Goal: Task Accomplishment & Management: Manage account settings

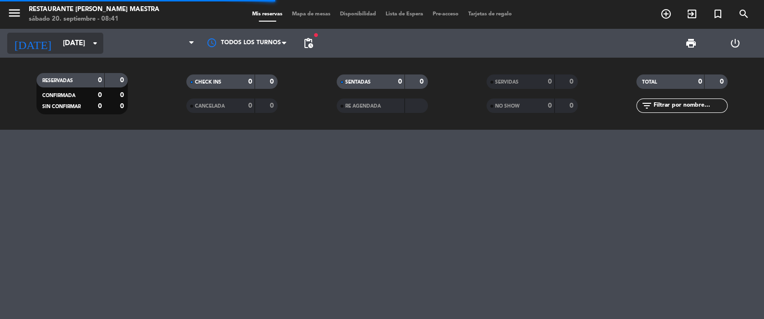
click at [85, 43] on input "[DATE]" at bounding box center [104, 44] width 92 height 18
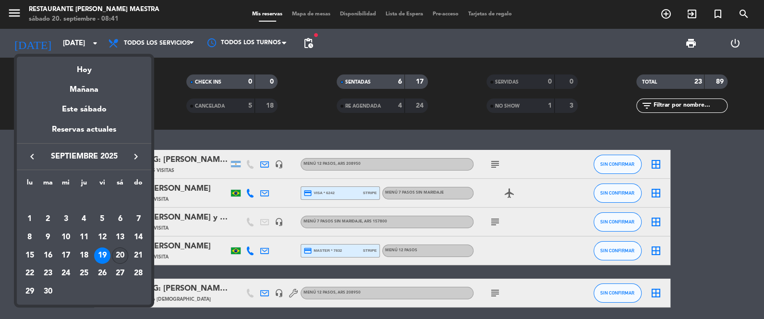
click at [122, 251] on div "20" at bounding box center [120, 255] width 16 height 16
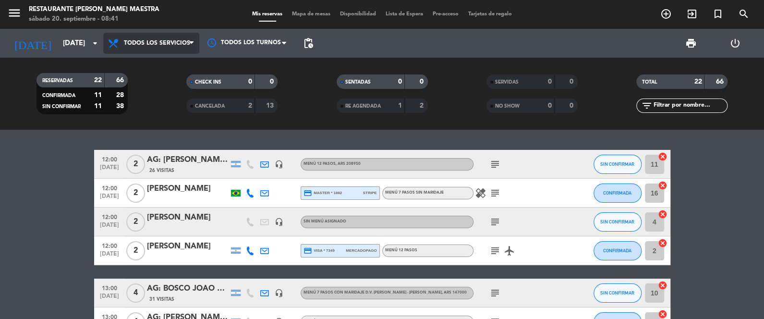
click at [187, 45] on span "Todos los servicios" at bounding box center [157, 43] width 66 height 7
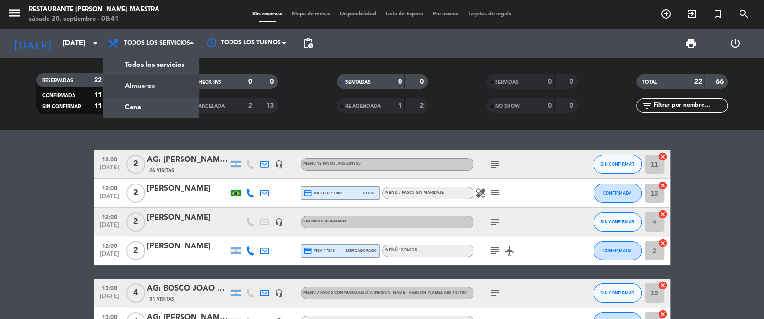
click at [169, 84] on div "menu Restaurante [PERSON_NAME] Maestra [DATE] 20. septiembre - 08:41 Mis reserv…" at bounding box center [382, 65] width 764 height 130
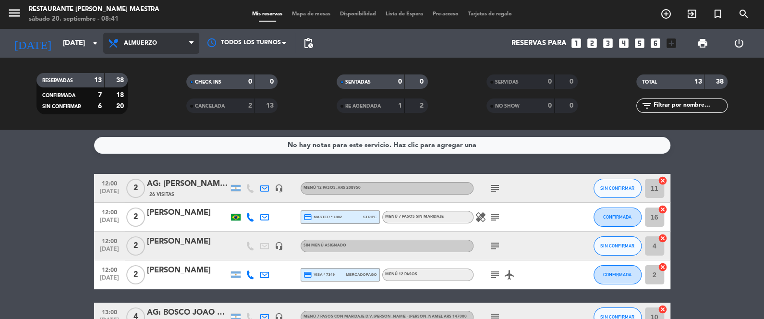
click at [171, 42] on span "Almuerzo" at bounding box center [151, 43] width 96 height 21
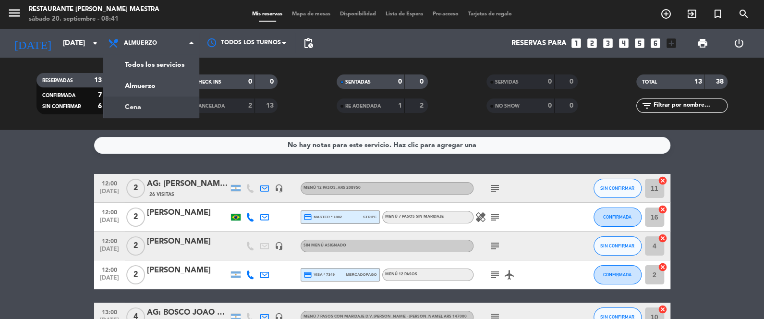
click at [153, 103] on div "menu Restaurante [PERSON_NAME] Maestra [DATE] 20. septiembre - 08:41 Mis reserv…" at bounding box center [382, 65] width 764 height 130
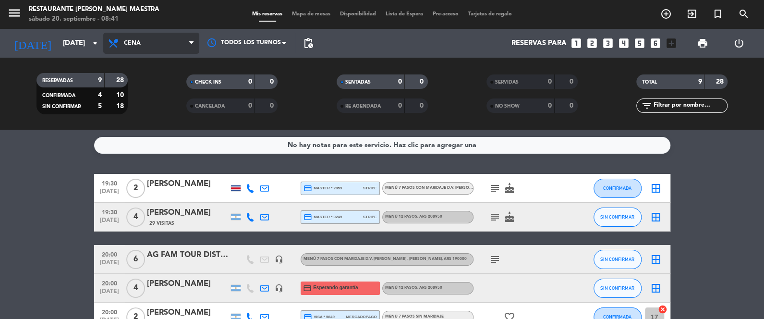
click at [187, 48] on span "Cena" at bounding box center [151, 43] width 96 height 21
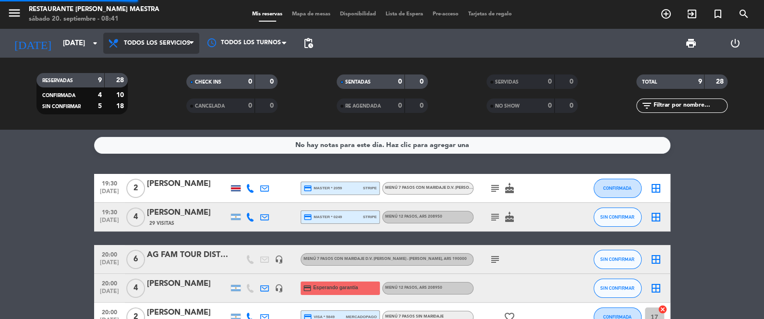
click at [173, 66] on div "menu Restaurante [PERSON_NAME] Maestra [DATE] 20. septiembre - 08:41 Mis reserv…" at bounding box center [382, 65] width 764 height 130
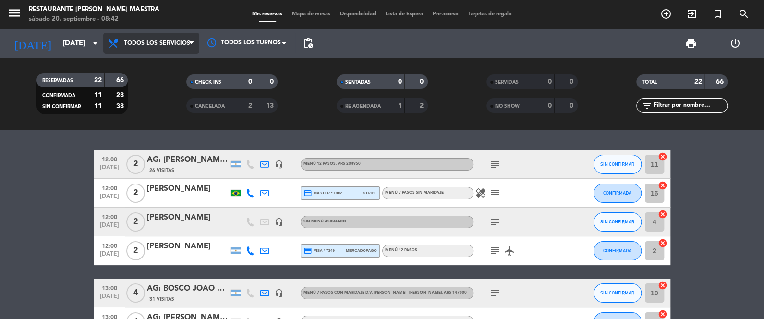
click at [191, 46] on icon at bounding box center [191, 43] width 4 height 8
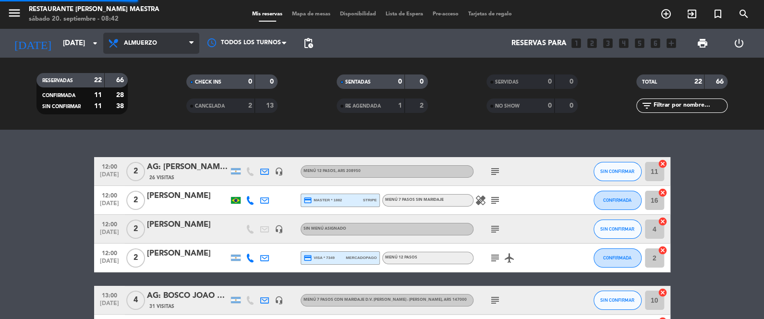
click at [175, 82] on div "menu Restaurante [PERSON_NAME] Maestra [DATE] 20. septiembre - 08:42 Mis reserv…" at bounding box center [382, 65] width 764 height 130
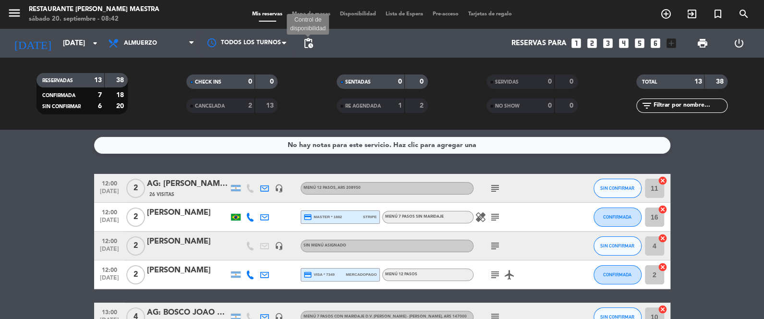
click at [308, 38] on span "pending_actions" at bounding box center [308, 43] width 12 height 12
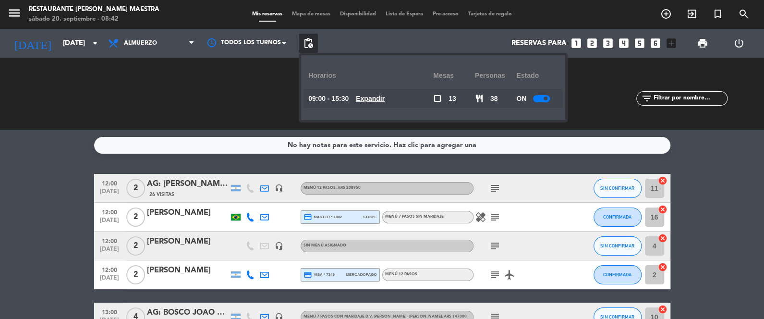
click at [538, 100] on div at bounding box center [541, 98] width 17 height 7
drag, startPoint x: 146, startPoint y: 109, endPoint x: 159, endPoint y: 150, distance: 43.0
click at [147, 109] on div "RESERVADAS 13 38 CONFIRMADA 7 18 SIN CONFIRMAR 6 20" at bounding box center [82, 93] width 150 height 53
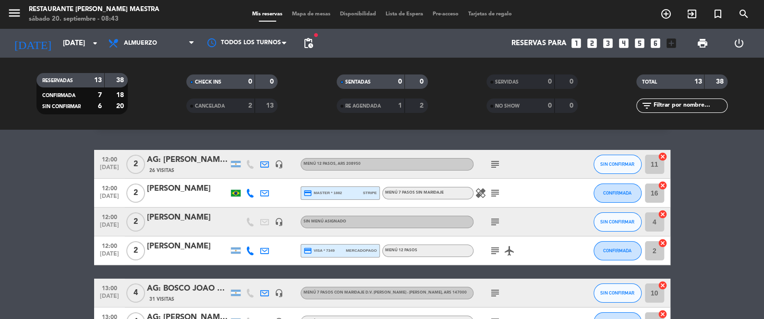
scroll to position [24, 0]
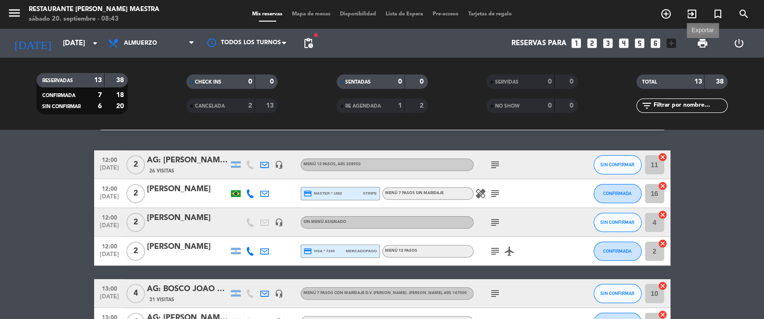
click at [707, 41] on span "print" at bounding box center [703, 43] width 12 height 12
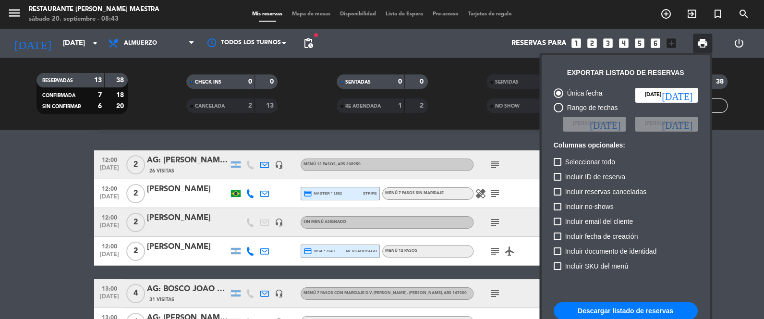
click at [65, 167] on div at bounding box center [382, 159] width 764 height 319
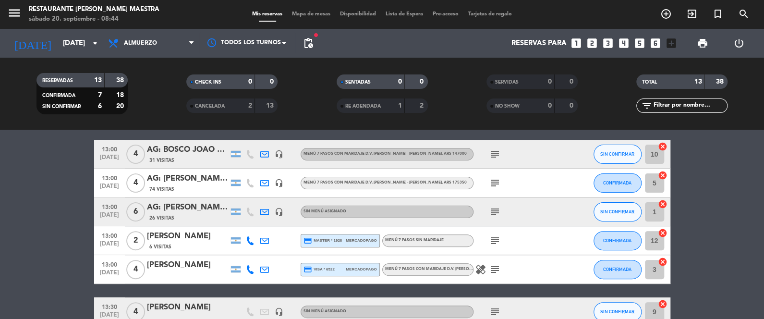
scroll to position [179, 0]
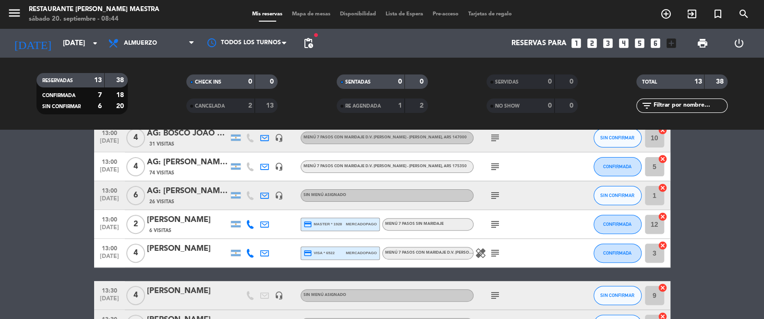
click at [548, 281] on div "subject" at bounding box center [516, 295] width 86 height 28
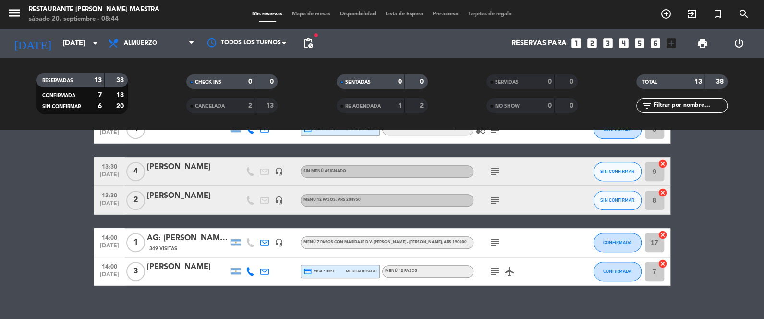
scroll to position [304, 0]
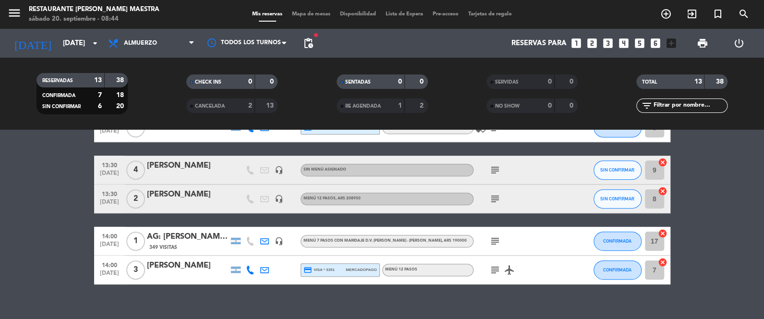
click at [494, 194] on icon "subject" at bounding box center [495, 199] width 12 height 12
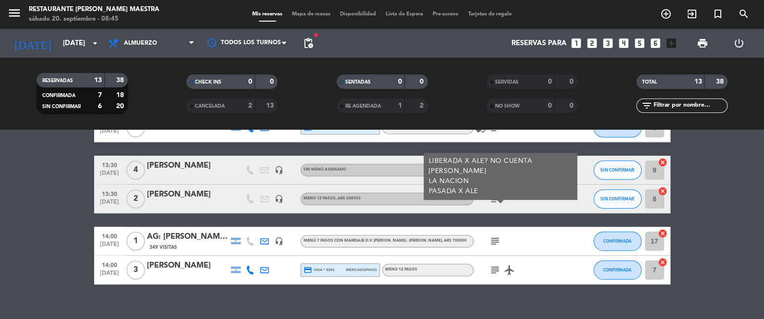
click at [494, 199] on icon "subject" at bounding box center [495, 199] width 12 height 12
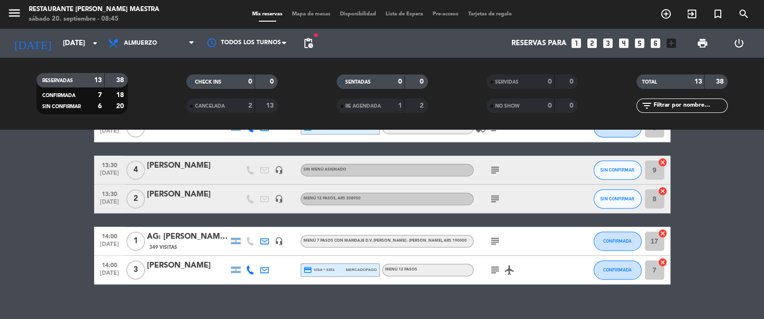
click at [500, 169] on icon "subject" at bounding box center [495, 170] width 12 height 12
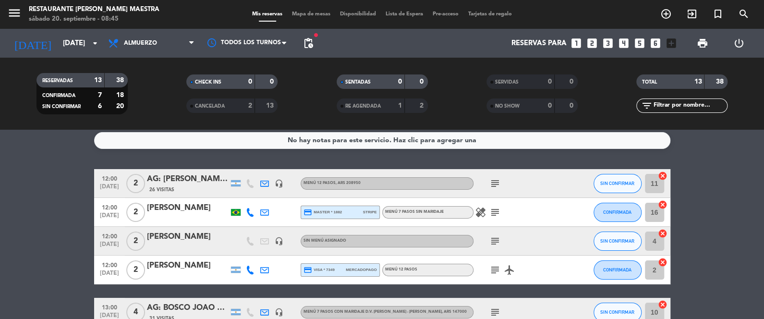
scroll to position [0, 0]
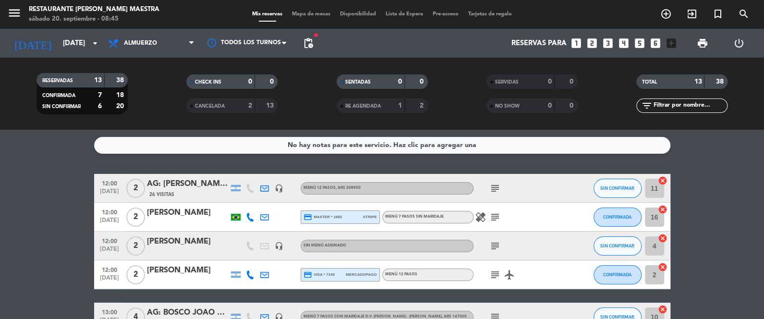
click at [494, 245] on icon "subject" at bounding box center [495, 246] width 12 height 12
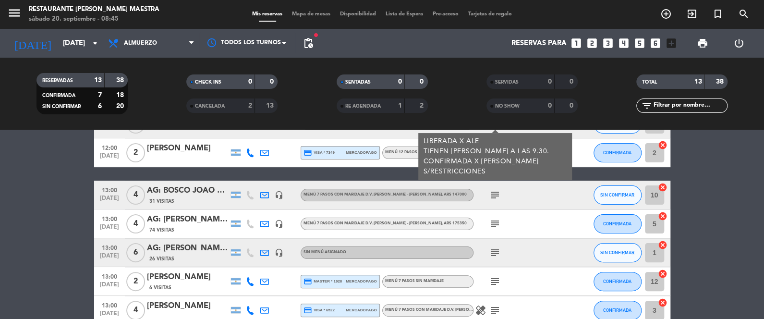
scroll to position [128, 0]
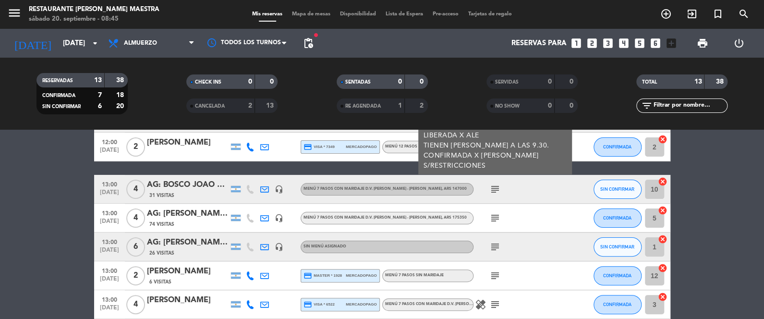
click at [493, 244] on icon "subject" at bounding box center [495, 247] width 12 height 12
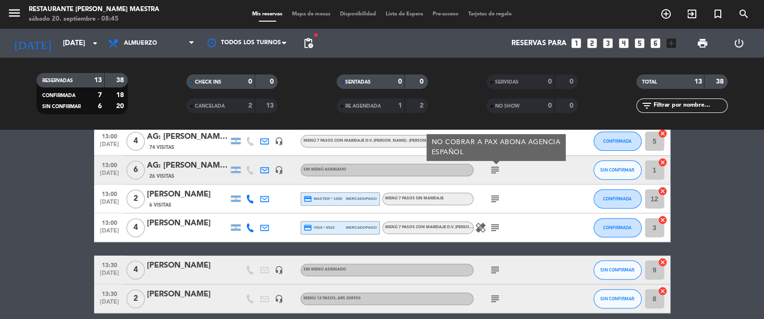
scroll to position [217, 0]
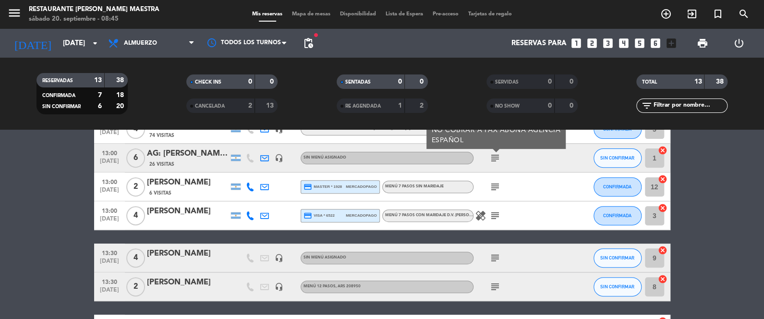
click at [491, 255] on icon "subject" at bounding box center [495, 258] width 12 height 12
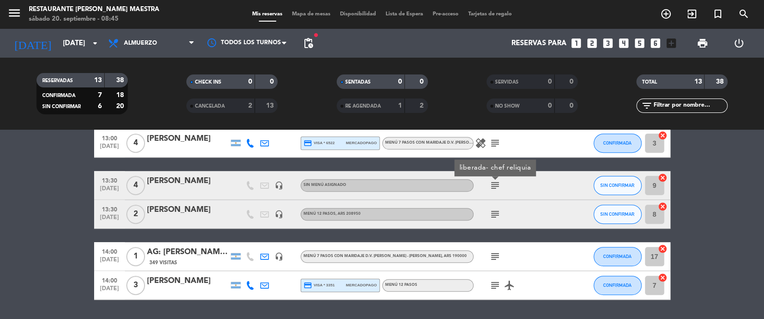
scroll to position [318, 0]
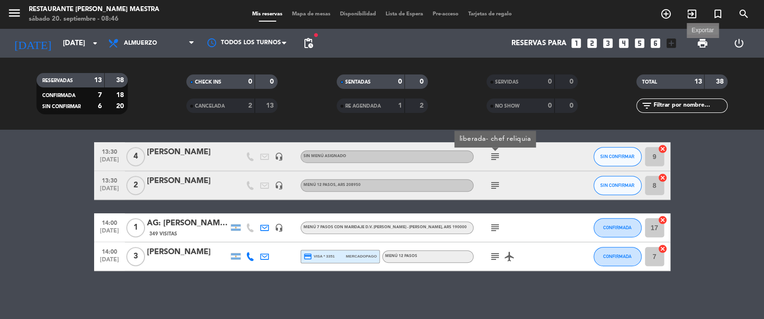
click at [705, 41] on span "print" at bounding box center [703, 43] width 12 height 12
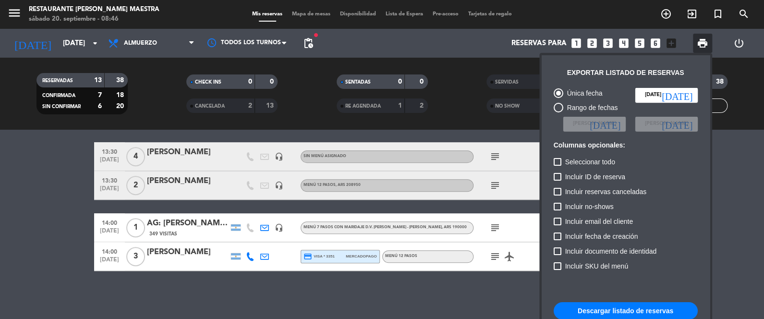
click at [633, 308] on button "Descargar listado de reservas" at bounding box center [626, 310] width 144 height 17
click at [56, 171] on div at bounding box center [382, 159] width 764 height 319
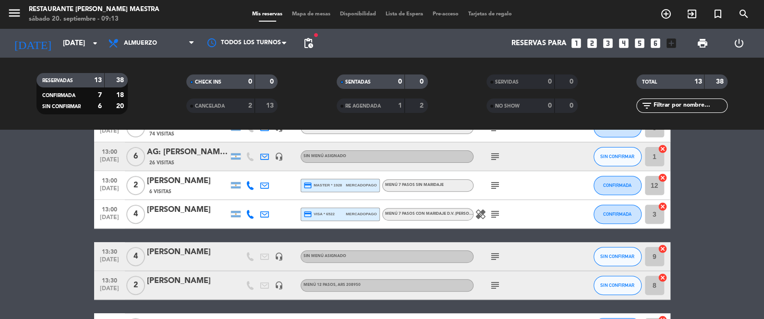
scroll to position [219, 0]
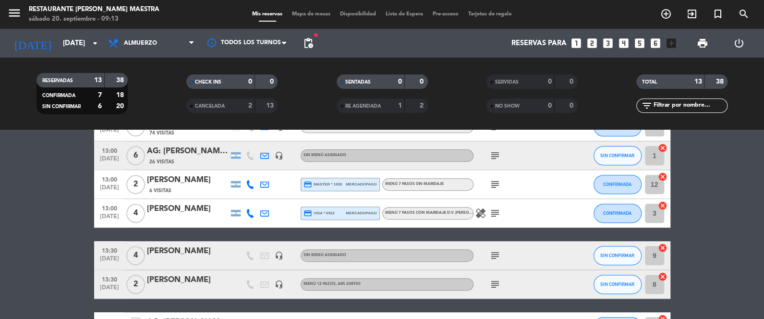
click at [497, 212] on icon "subject" at bounding box center [495, 213] width 12 height 12
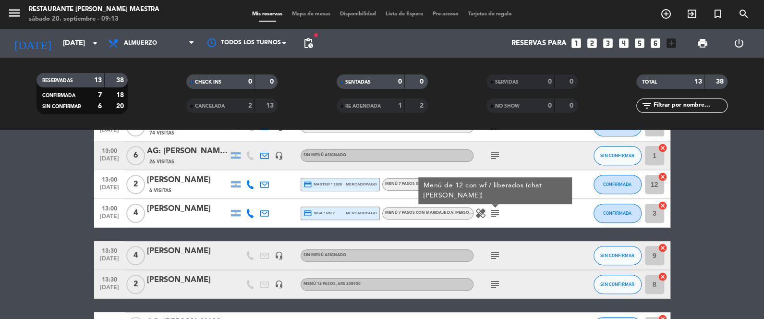
click at [477, 215] on icon "healing" at bounding box center [481, 213] width 12 height 12
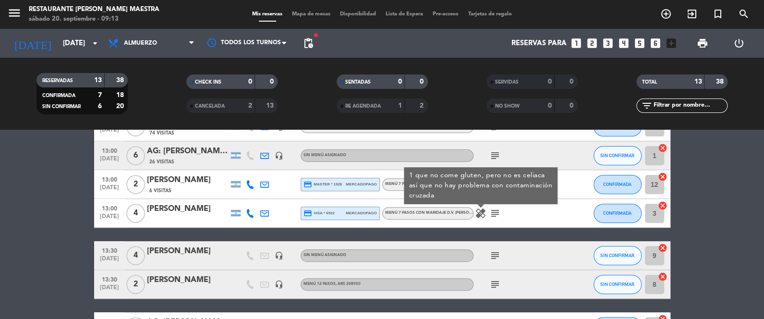
drag, startPoint x: 537, startPoint y: 219, endPoint x: 497, endPoint y: 229, distance: 41.1
click at [537, 219] on div "healing 1 que no come gluten, pero no es celiaca así que no hay problema con co…" at bounding box center [516, 213] width 86 height 28
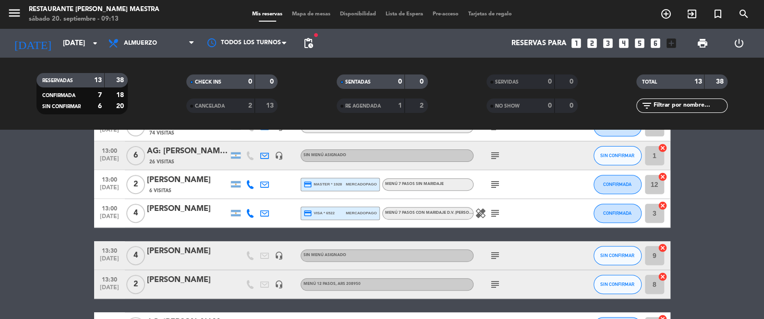
click at [482, 214] on icon "healing" at bounding box center [481, 213] width 12 height 12
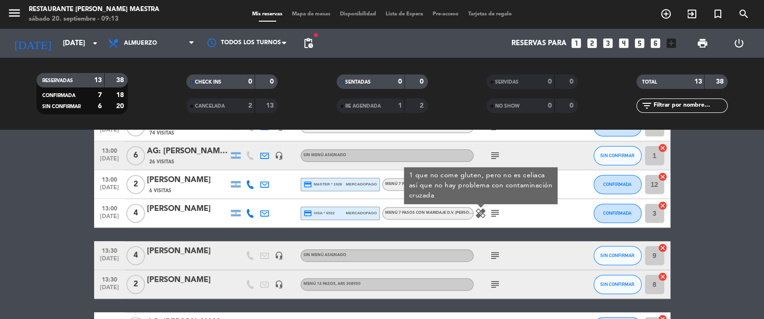
click at [496, 209] on icon "subject" at bounding box center [495, 213] width 12 height 12
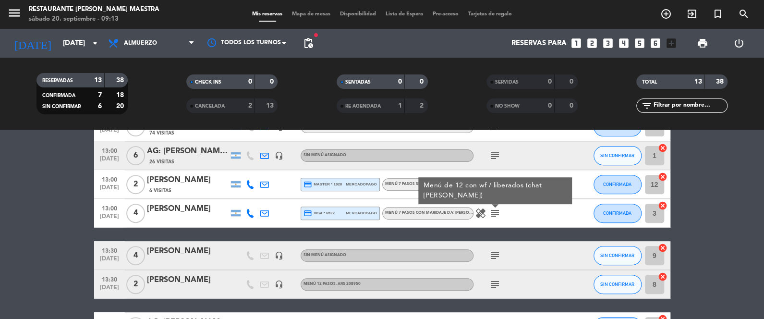
click at [483, 213] on icon "healing" at bounding box center [481, 213] width 12 height 12
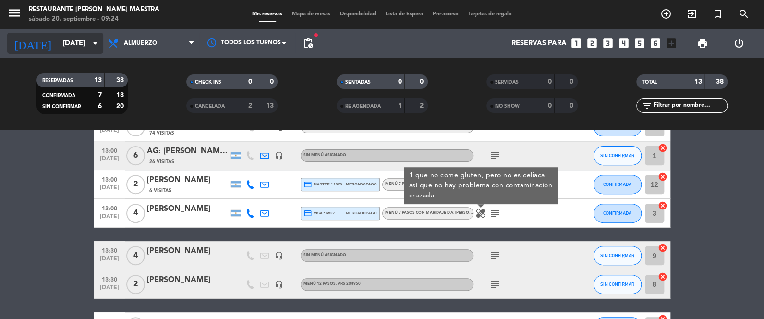
click at [83, 44] on input "[DATE]" at bounding box center [104, 44] width 92 height 18
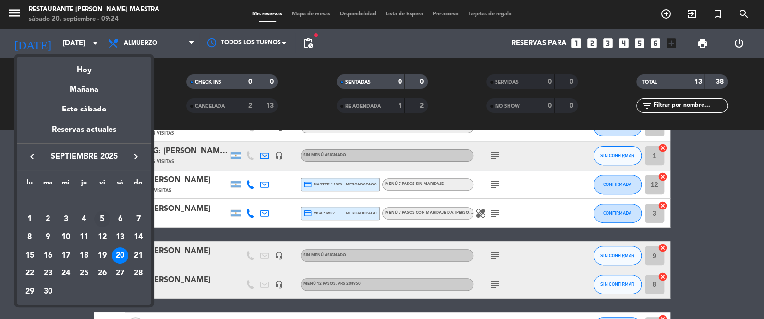
click at [99, 217] on div "5" at bounding box center [102, 219] width 16 height 16
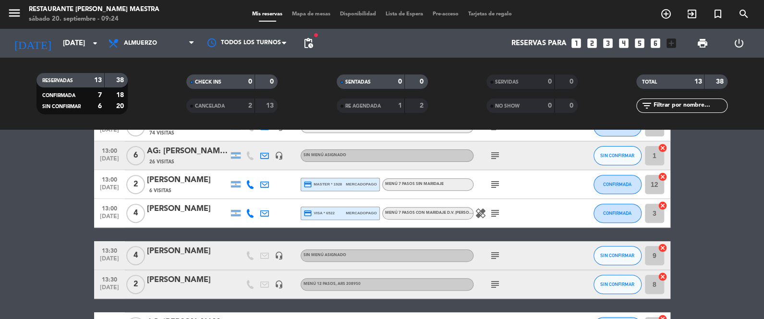
type input "[DATE]"
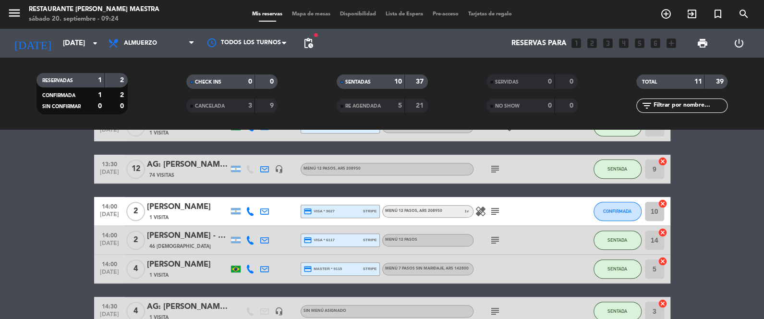
click at [206, 206] on div "[PERSON_NAME]" at bounding box center [188, 207] width 82 height 12
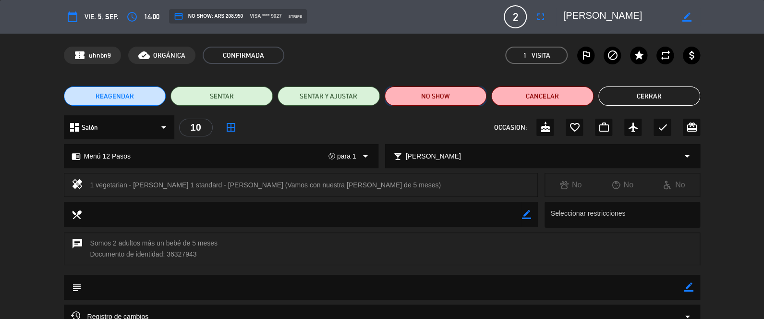
click at [419, 100] on button "NO SHOW" at bounding box center [436, 95] width 102 height 19
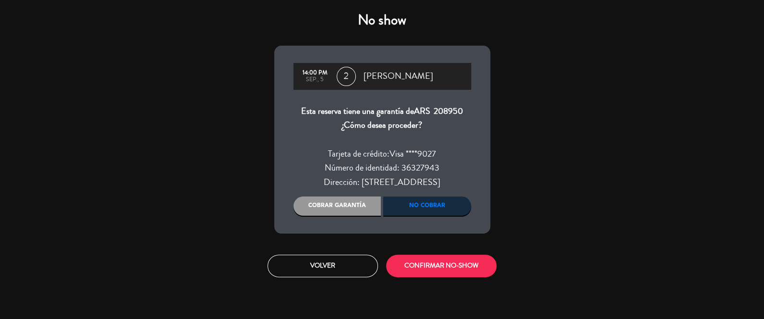
click at [349, 198] on div "Cobrar garantía" at bounding box center [337, 205] width 88 height 19
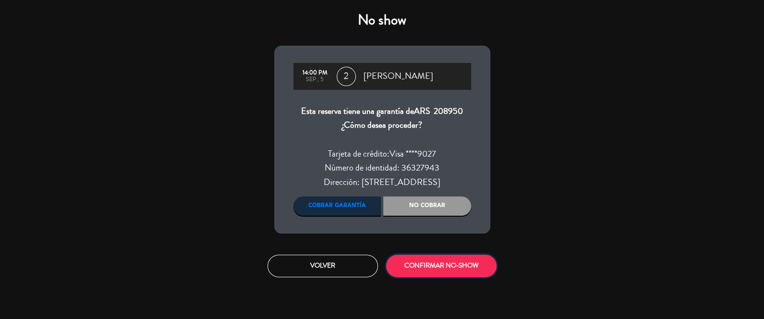
click at [448, 266] on button "CONFIRMAR NO-SHOW" at bounding box center [441, 265] width 110 height 23
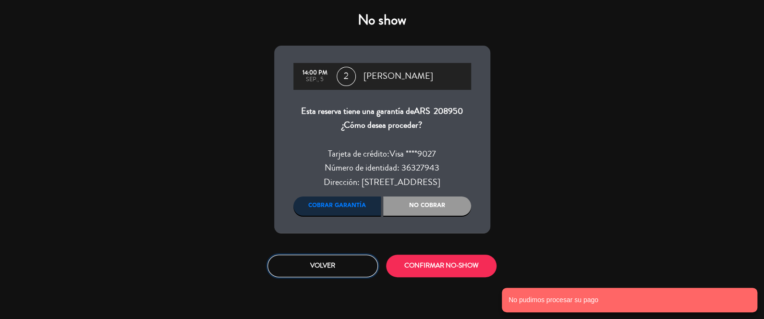
click at [319, 268] on button "Volver" at bounding box center [322, 265] width 110 height 23
